Goal: Task Accomplishment & Management: Manage account settings

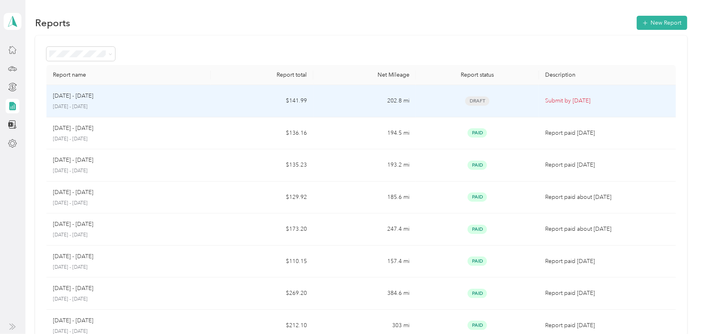
click at [118, 109] on p "[DATE] - [DATE]" at bounding box center [128, 106] width 151 height 7
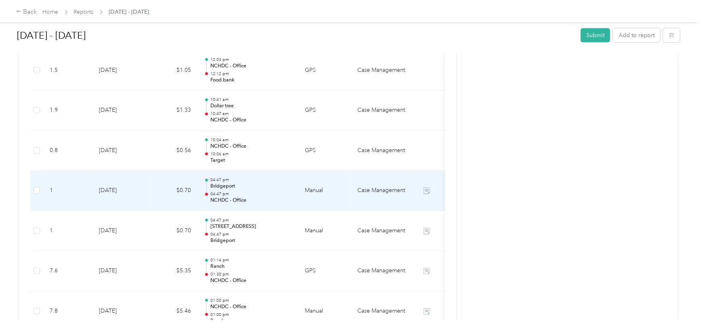
scroll to position [257, 0]
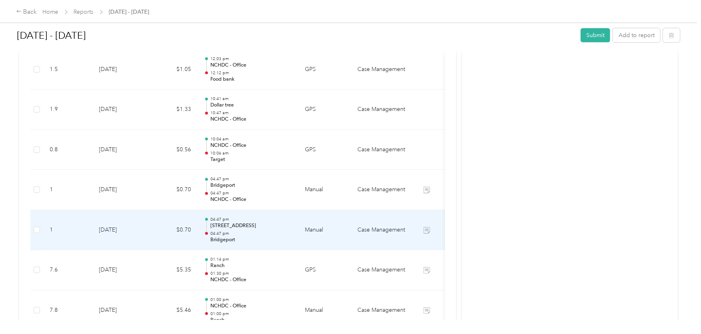
click at [257, 226] on p "[STREET_ADDRESS]" at bounding box center [251, 225] width 82 height 7
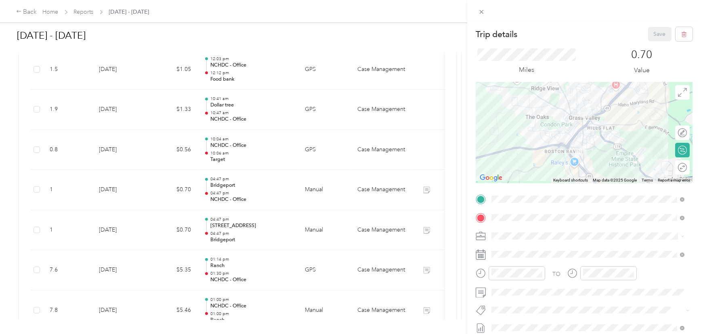
click at [563, 234] on strong "NCHDC - Office" at bounding box center [556, 232] width 42 height 7
click at [657, 32] on button "Save" at bounding box center [659, 34] width 23 height 14
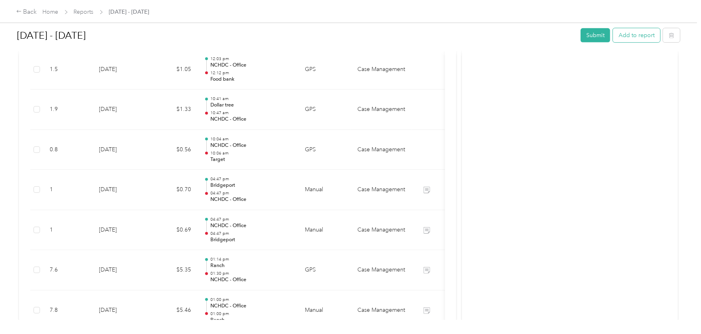
click at [633, 37] on button "Add to report" at bounding box center [636, 35] width 47 height 14
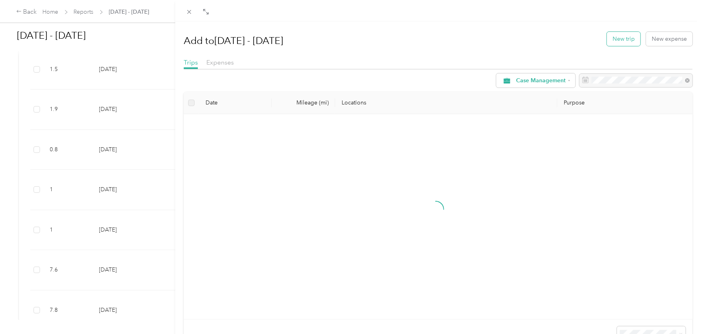
click at [627, 40] on button "New trip" at bounding box center [624, 39] width 34 height 14
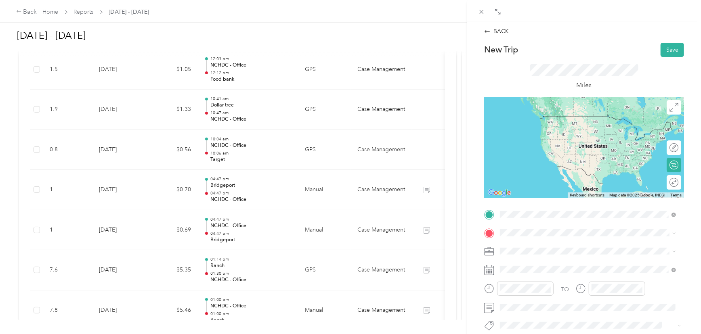
click at [542, 133] on div "Target Target, [STREET_ADDRESS][GEOGRAPHIC_DATA][PERSON_NAME], [GEOGRAPHIC_DATA]" at bounding box center [594, 127] width 158 height 25
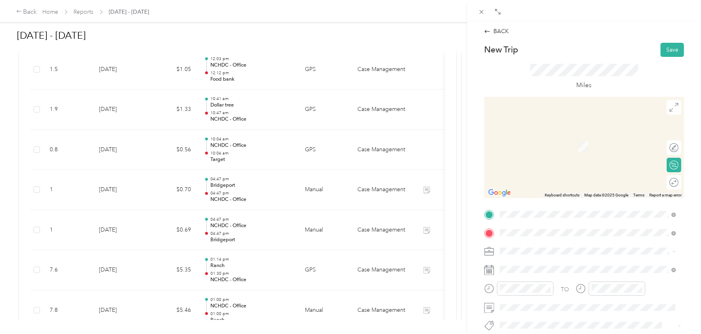
click at [551, 142] on div "Dollar tree [STREET_ADDRESS][PERSON_NAME]" at bounding box center [563, 142] width 96 height 17
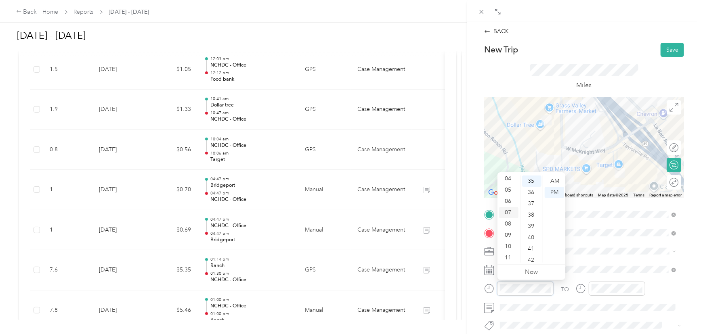
scroll to position [48, 0]
click at [507, 246] on div "10" at bounding box center [508, 245] width 19 height 11
click at [533, 237] on div "40" at bounding box center [531, 237] width 19 height 11
click at [556, 179] on div "AM" at bounding box center [554, 181] width 19 height 11
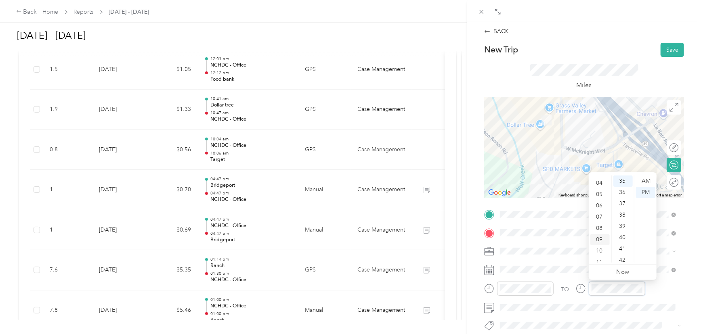
scroll to position [48, 0]
click at [599, 246] on div "10" at bounding box center [599, 245] width 19 height 11
click at [624, 238] on div "40" at bounding box center [622, 237] width 19 height 11
click at [646, 181] on div "AM" at bounding box center [645, 181] width 19 height 11
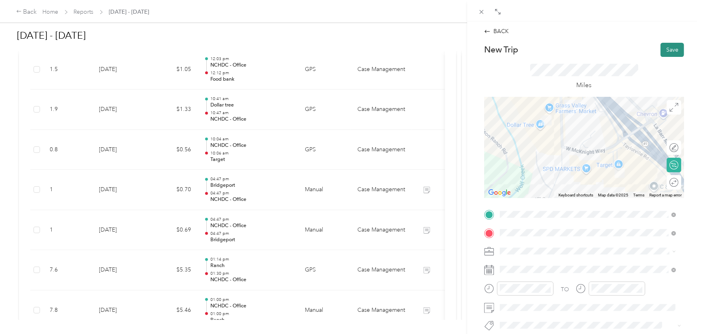
click at [668, 48] on button "Save" at bounding box center [672, 50] width 23 height 14
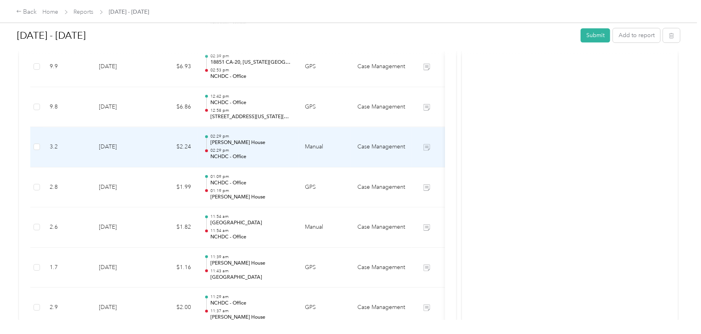
scroll to position [1696, 0]
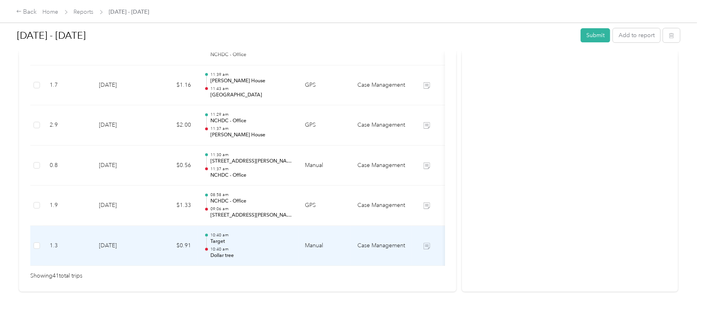
click at [264, 233] on p "10:40 am" at bounding box center [251, 236] width 82 height 6
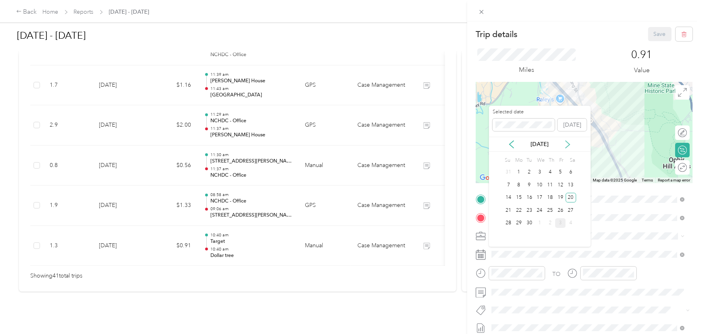
click at [567, 144] on icon at bounding box center [568, 145] width 8 height 8
click at [560, 174] on div "3" at bounding box center [560, 173] width 10 height 10
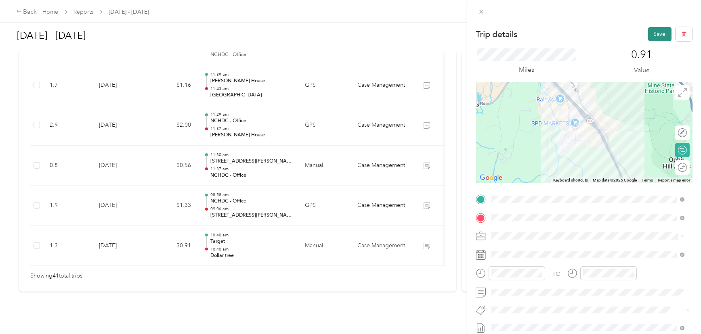
click at [650, 34] on button "Save" at bounding box center [659, 34] width 23 height 14
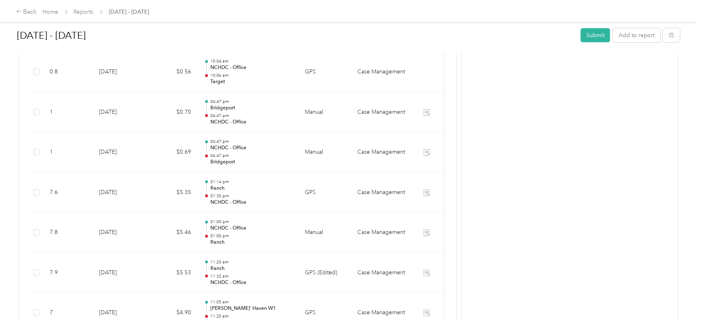
scroll to position [191, 0]
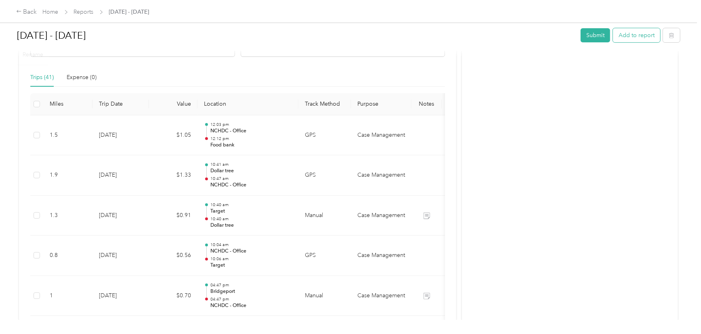
click at [638, 34] on button "Add to report" at bounding box center [636, 35] width 47 height 14
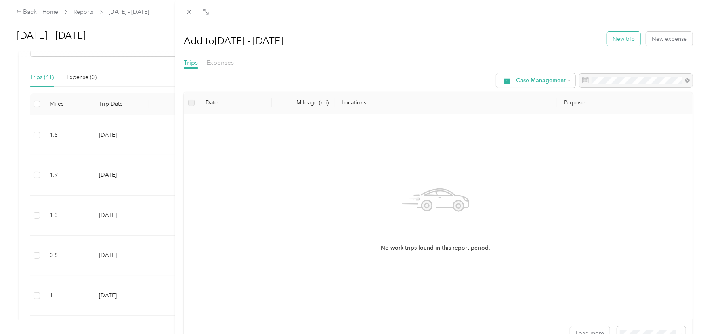
click at [615, 42] on button "New trip" at bounding box center [624, 39] width 34 height 14
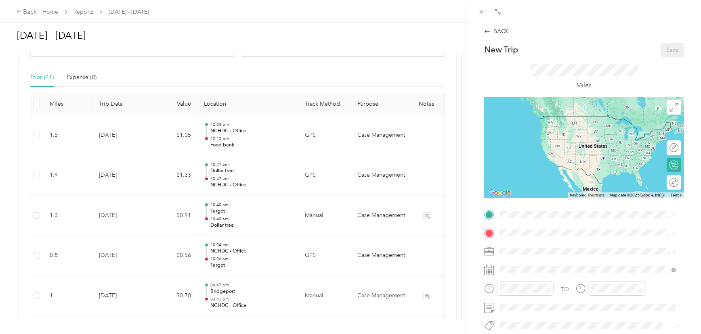
click at [564, 161] on div "TEAM NCHDC - Office [STREET_ADDRESS][US_STATE]" at bounding box center [555, 151] width 81 height 20
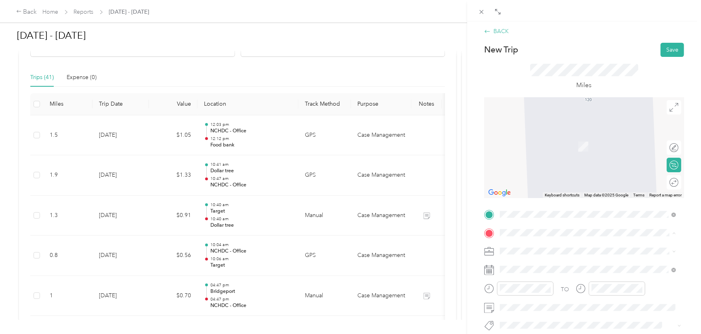
click at [487, 31] on icon at bounding box center [487, 31] width 6 height 6
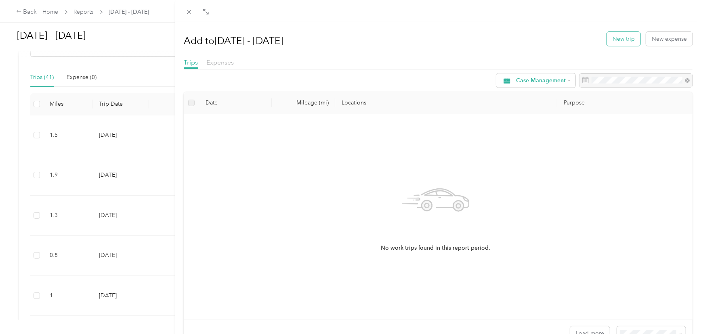
click at [619, 39] on button "New trip" at bounding box center [624, 39] width 34 height 14
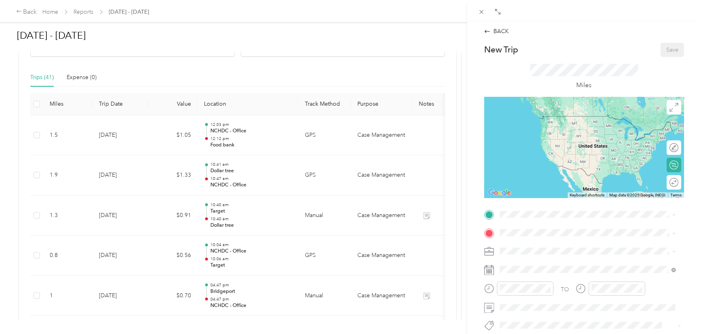
click at [542, 132] on div "Food bank [STREET_ADDRESS][PERSON_NAME]" at bounding box center [563, 123] width 96 height 17
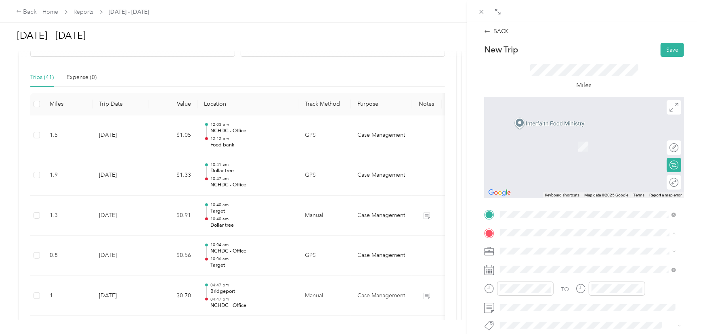
click at [565, 178] on span "[STREET_ADDRESS][US_STATE]" at bounding box center [555, 175] width 81 height 7
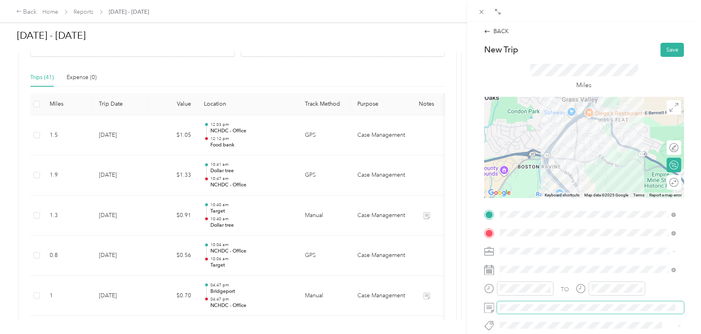
click at [535, 303] on span at bounding box center [590, 308] width 187 height 13
click at [666, 48] on button "Save" at bounding box center [672, 50] width 23 height 14
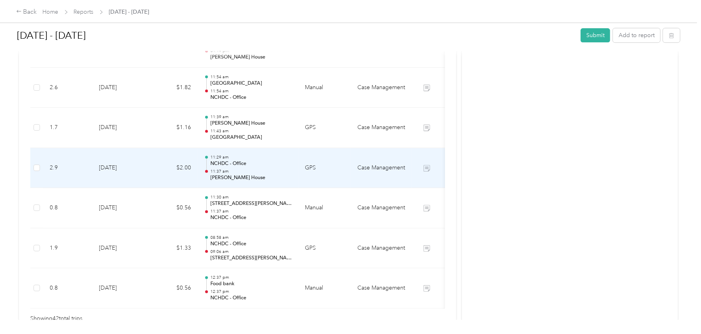
scroll to position [1736, 0]
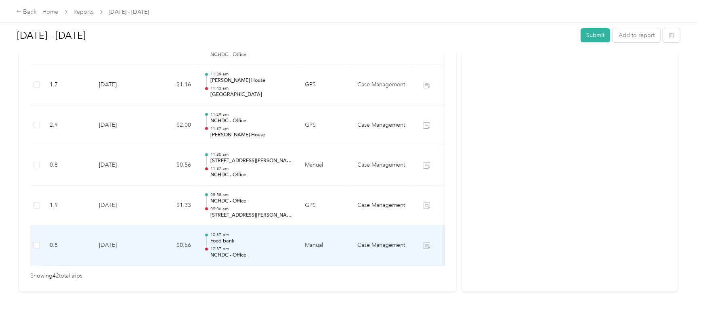
click at [242, 238] on p "Food bank" at bounding box center [251, 241] width 82 height 7
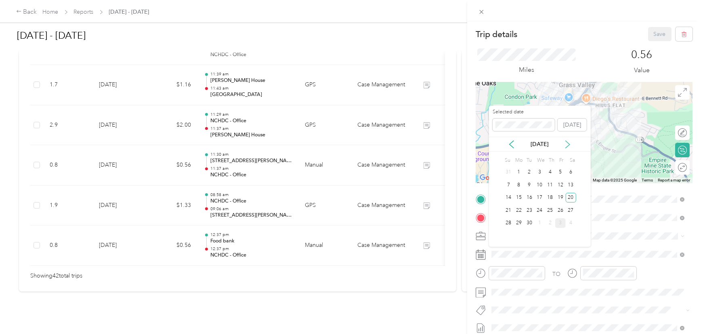
click at [565, 145] on icon at bounding box center [568, 145] width 8 height 8
click at [560, 172] on div "3" at bounding box center [560, 173] width 10 height 10
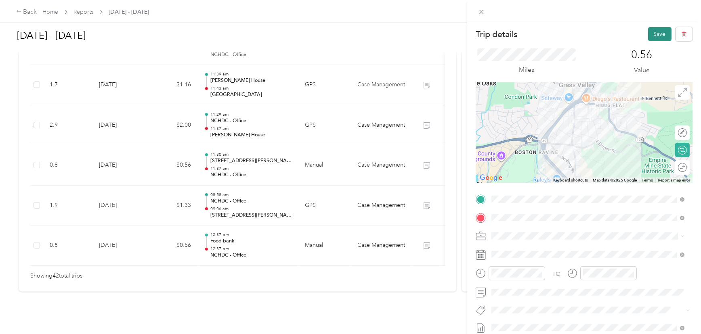
click at [651, 40] on button "Save" at bounding box center [659, 34] width 23 height 14
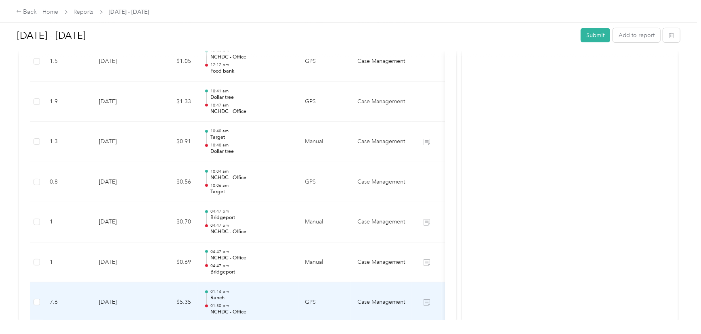
scroll to position [231, 0]
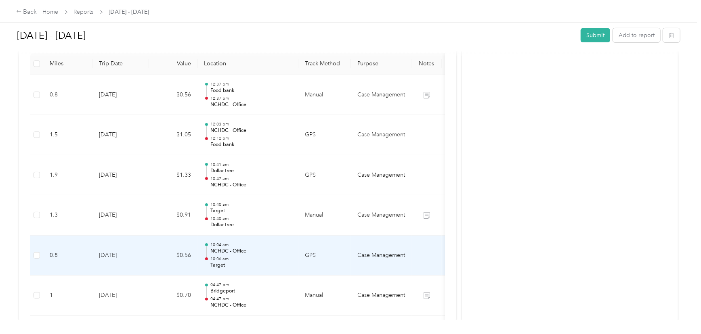
click at [393, 248] on td "Case Management" at bounding box center [381, 256] width 61 height 40
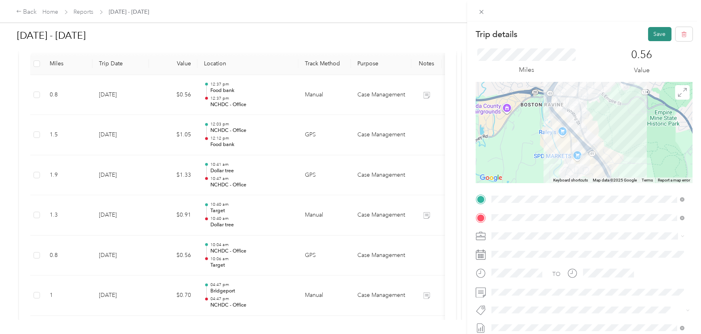
click at [655, 34] on button "Save" at bounding box center [659, 34] width 23 height 14
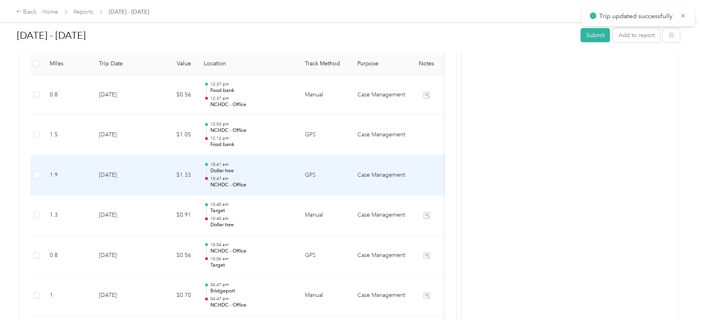
click at [428, 169] on td at bounding box center [426, 175] width 30 height 40
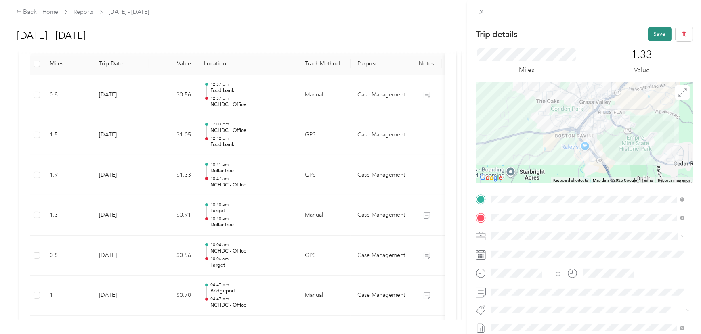
click at [655, 32] on button "Save" at bounding box center [659, 34] width 23 height 14
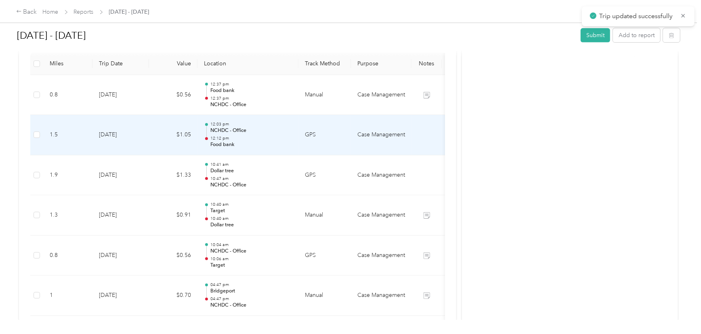
click at [422, 132] on td at bounding box center [426, 135] width 30 height 40
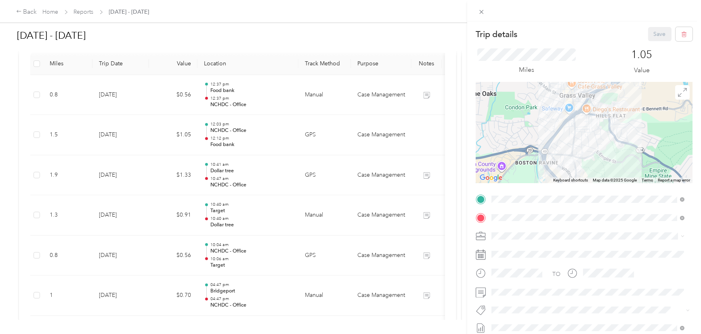
click at [420, 132] on div "Trip details Save This trip cannot be edited because it is either under review,…" at bounding box center [350, 167] width 701 height 334
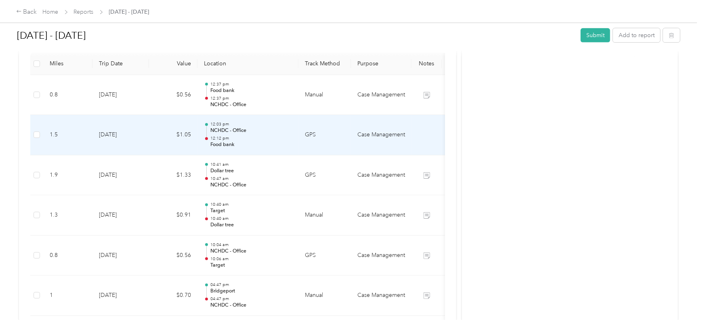
click at [432, 140] on td at bounding box center [426, 135] width 30 height 40
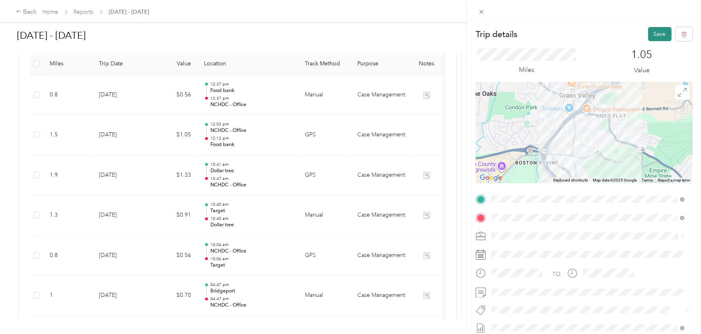
click at [653, 25] on div "Trip details Save This trip cannot be edited because it is either under review,…" at bounding box center [584, 188] width 234 height 334
click at [657, 30] on button "Save" at bounding box center [659, 34] width 23 height 14
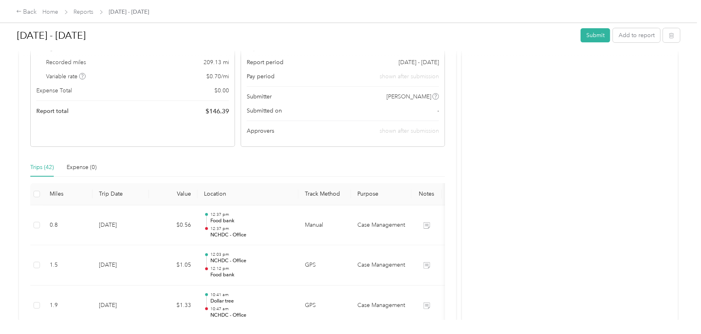
scroll to position [0, 0]
